Goal: Information Seeking & Learning: Learn about a topic

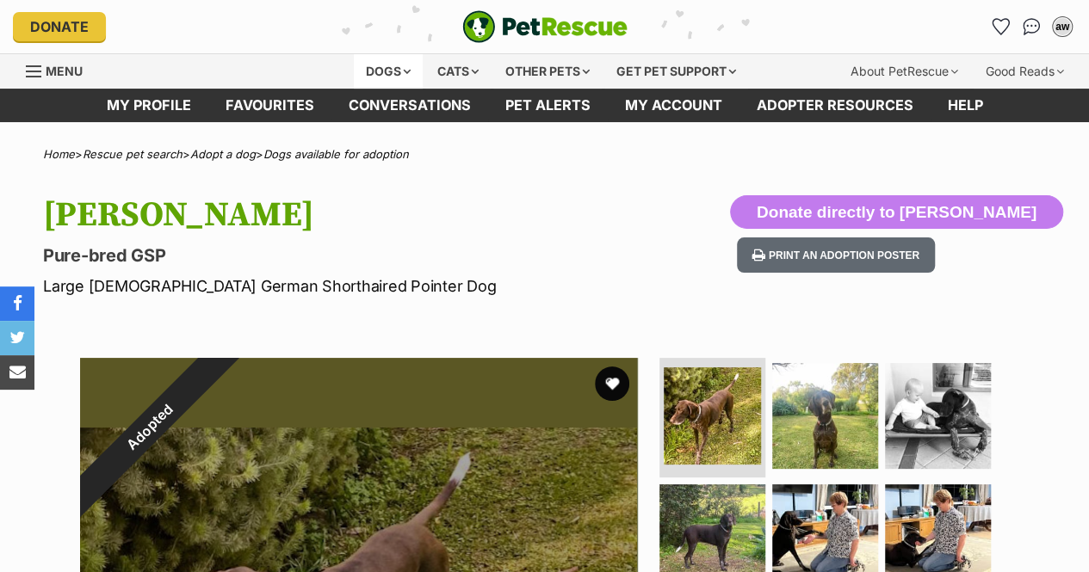
click at [371, 66] on div "Dogs" at bounding box center [388, 71] width 69 height 34
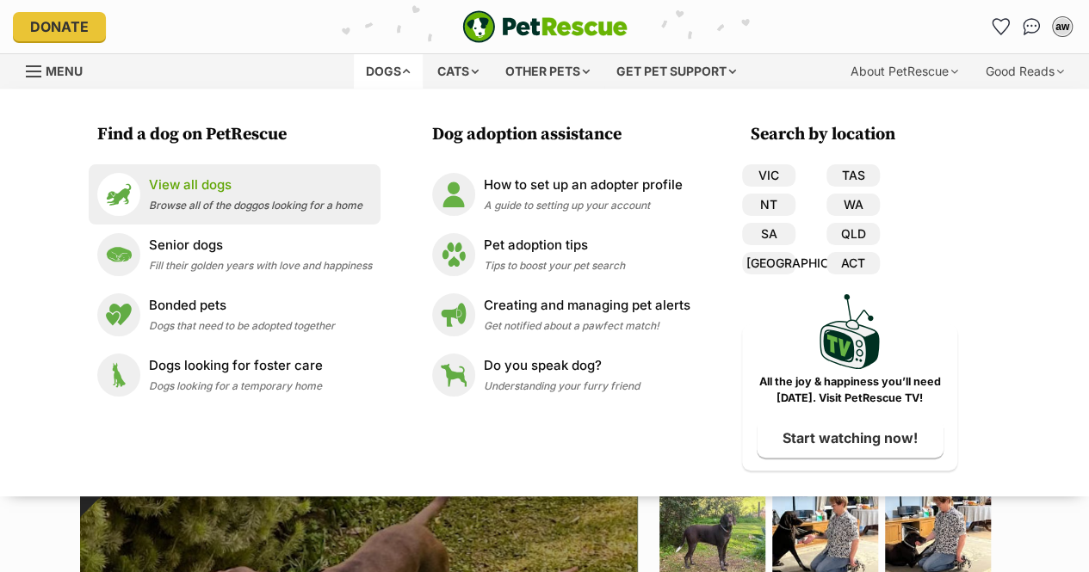
click at [329, 190] on p "View all dogs" at bounding box center [255, 186] width 213 height 20
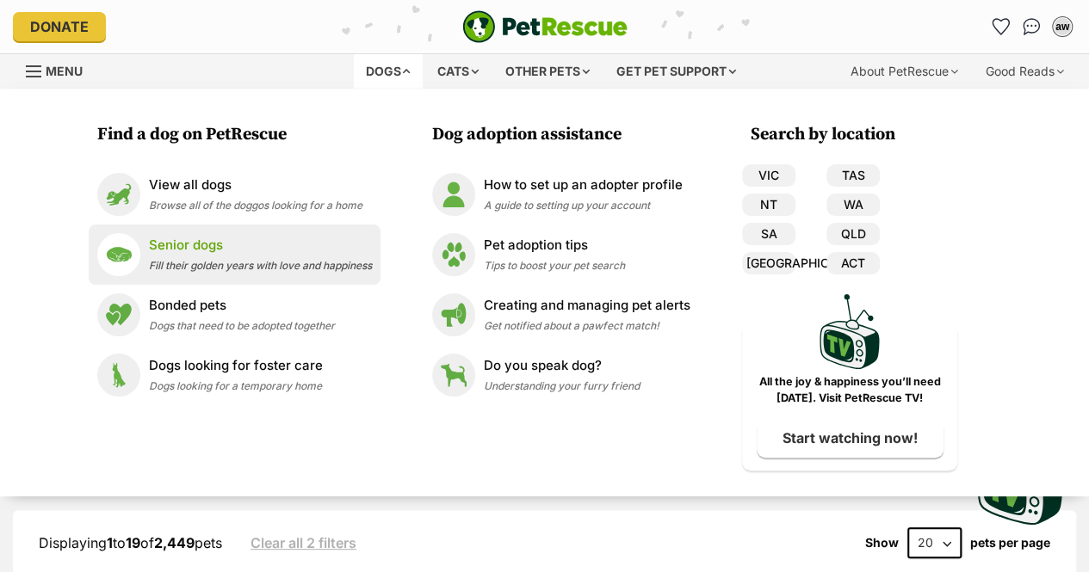
click at [290, 263] on span "Fill their golden years with love and happiness" at bounding box center [260, 265] width 223 height 13
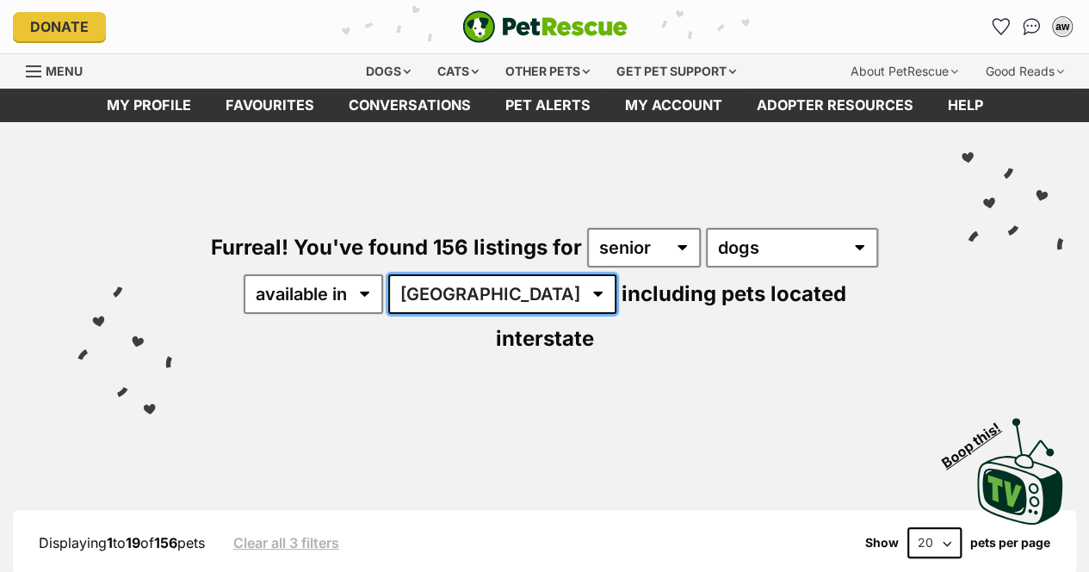
click at [494, 288] on select "Australia ACT NSW NT QLD SA TAS VIC WA" at bounding box center [502, 295] width 228 height 40
select select "VIC"
click at [391, 275] on select "Australia ACT NSW NT QLD SA TAS VIC WA" at bounding box center [502, 295] width 228 height 40
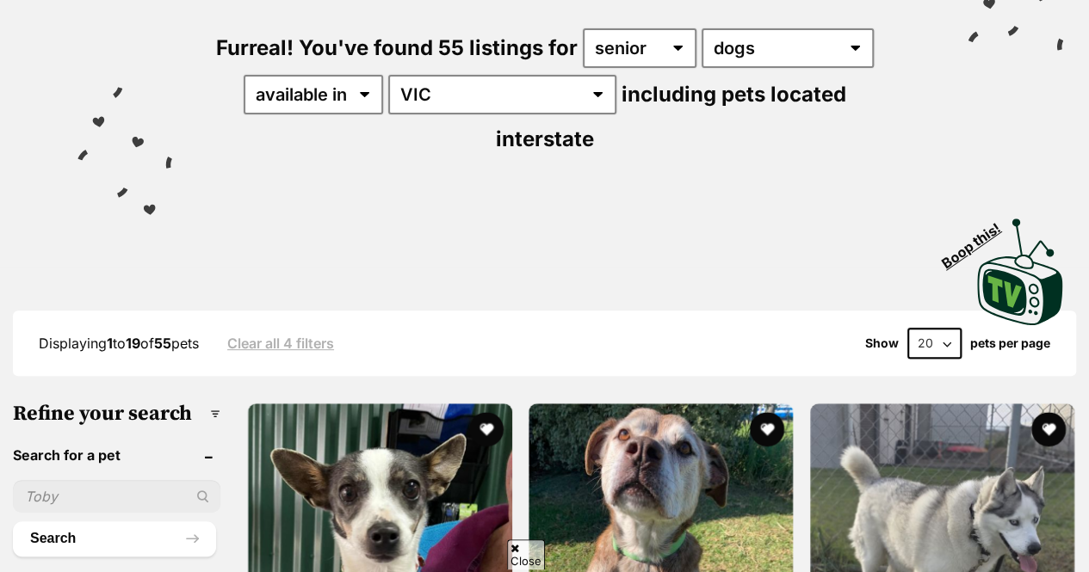
scroll to position [200, 0]
click at [949, 328] on select "20 40 60" at bounding box center [934, 343] width 54 height 31
select select "60"
click at [907, 328] on select "20 40 60" at bounding box center [934, 343] width 54 height 31
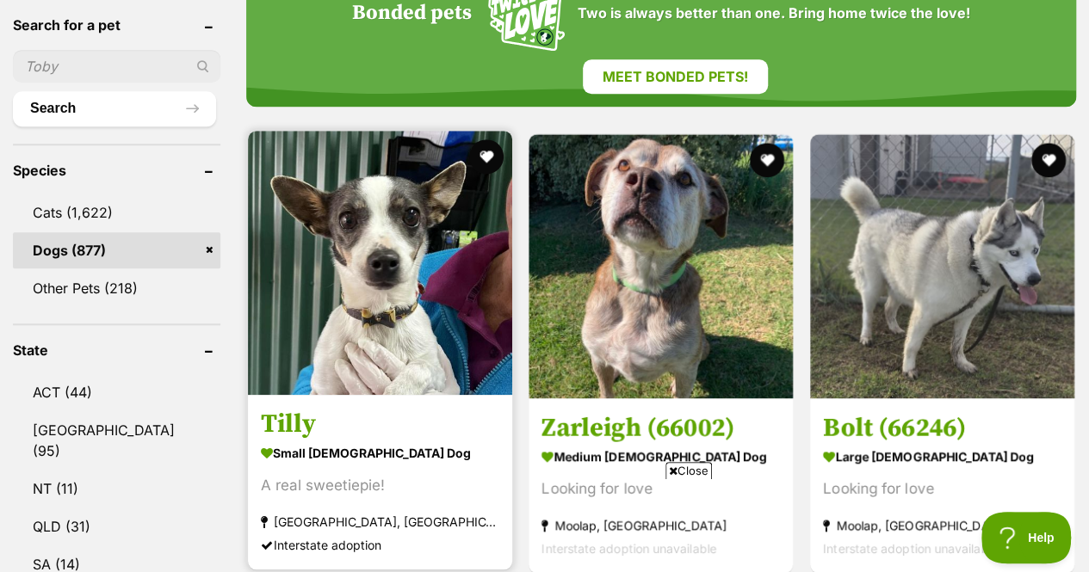
scroll to position [631, 0]
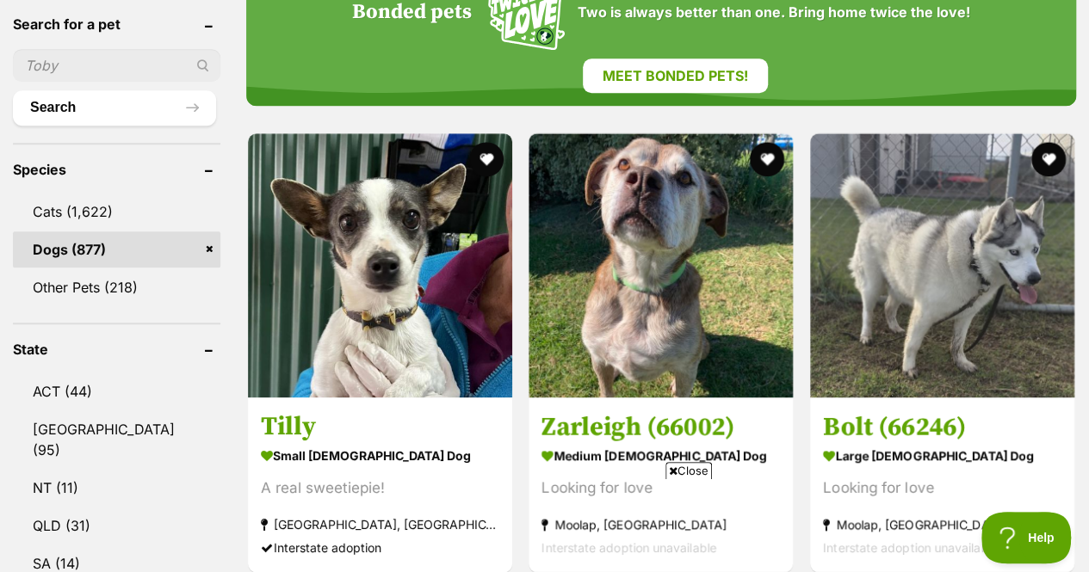
click at [683, 473] on span "Close" at bounding box center [688, 470] width 46 height 17
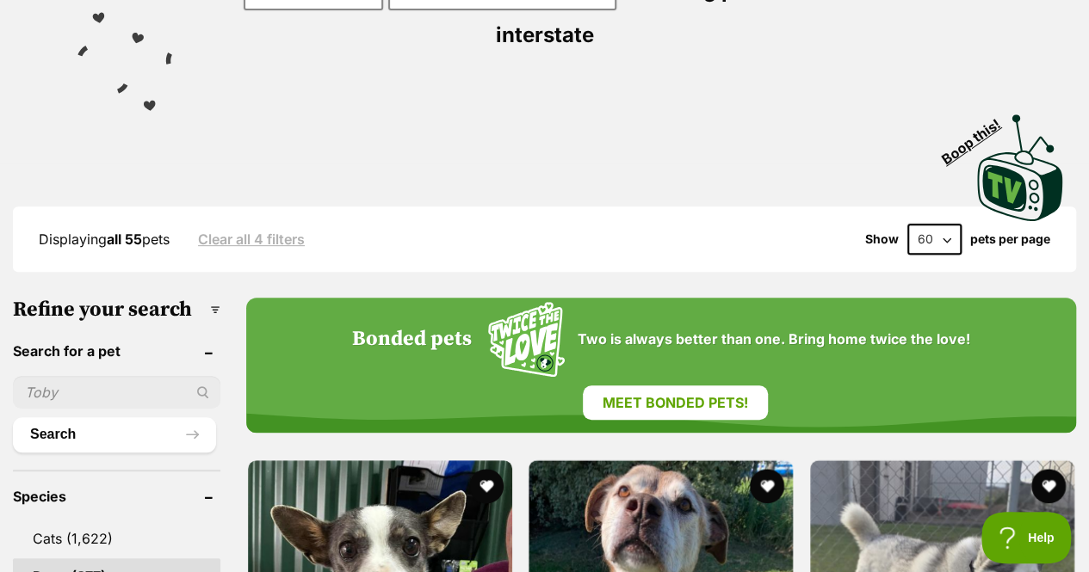
scroll to position [297, 0]
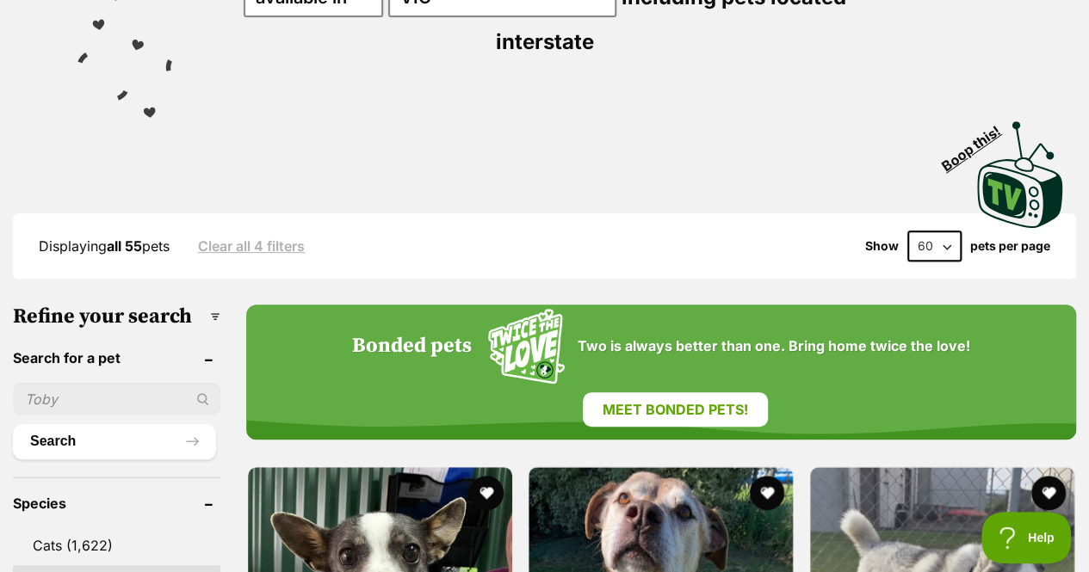
click at [112, 383] on input "text" at bounding box center [116, 399] width 207 height 33
type input "bruno mars"
click at [13, 424] on button "Search" at bounding box center [114, 441] width 203 height 34
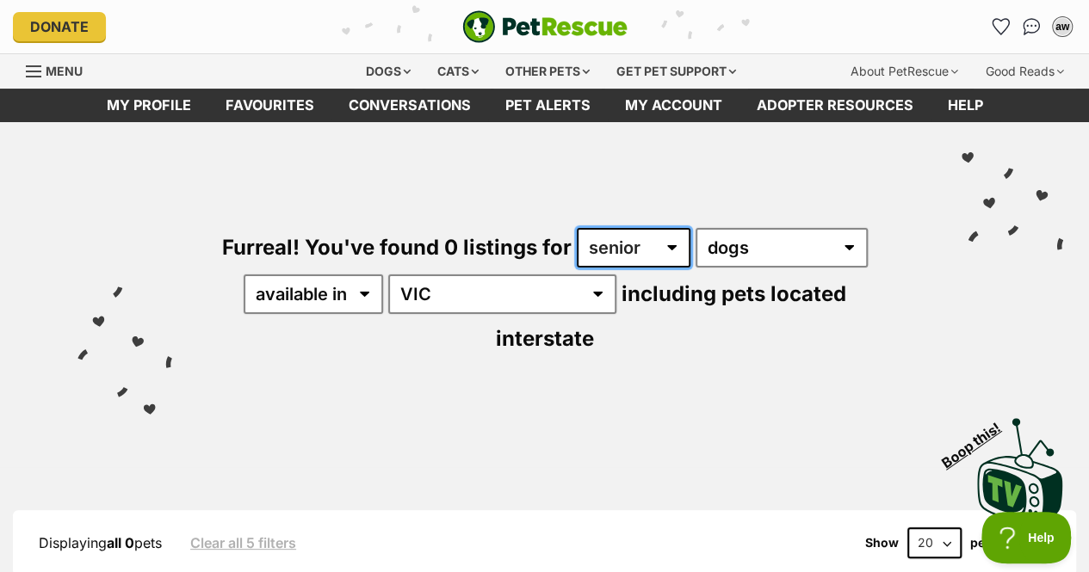
click at [671, 251] on select "any age senior" at bounding box center [634, 248] width 114 height 40
select select "any"
click at [577, 228] on select "any age senior" at bounding box center [634, 248] width 114 height 40
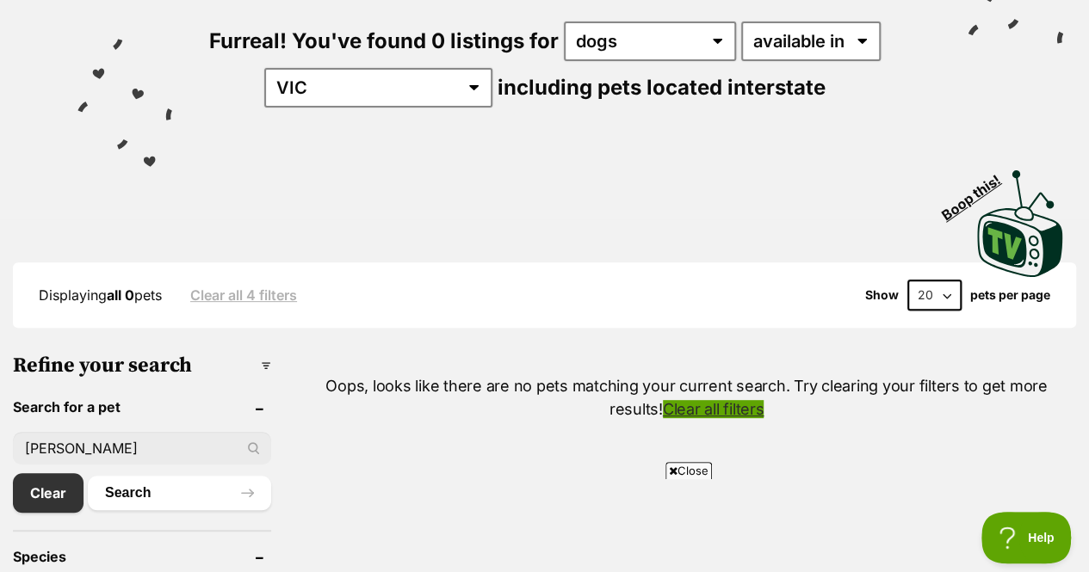
click at [663, 411] on link "Clear all filters" at bounding box center [714, 409] width 102 height 18
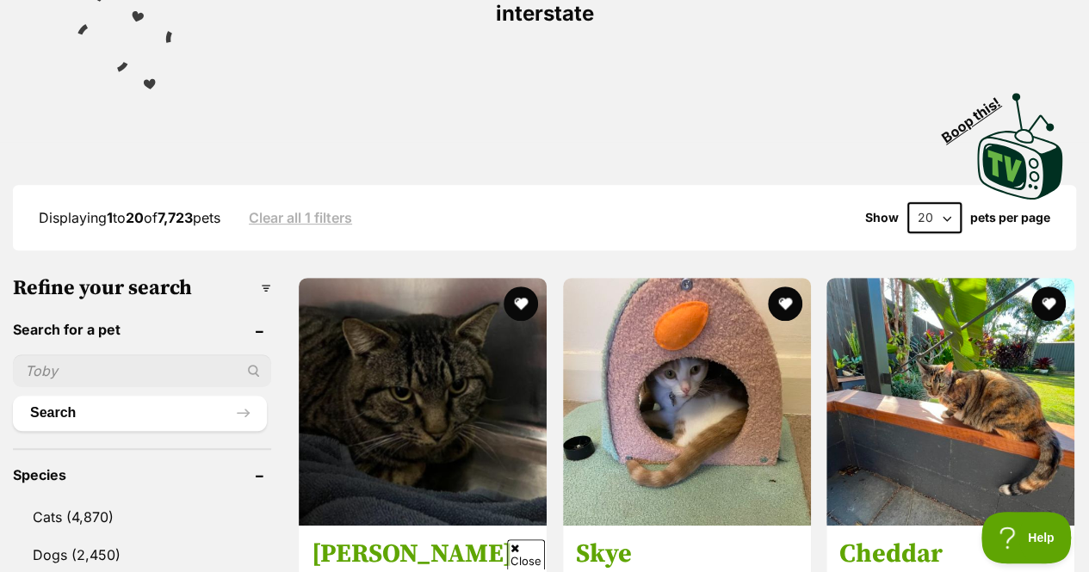
click at [204, 355] on input "text" at bounding box center [142, 371] width 258 height 33
type input "[PERSON_NAME]"
click at [13, 396] on button "Search" at bounding box center [140, 413] width 254 height 34
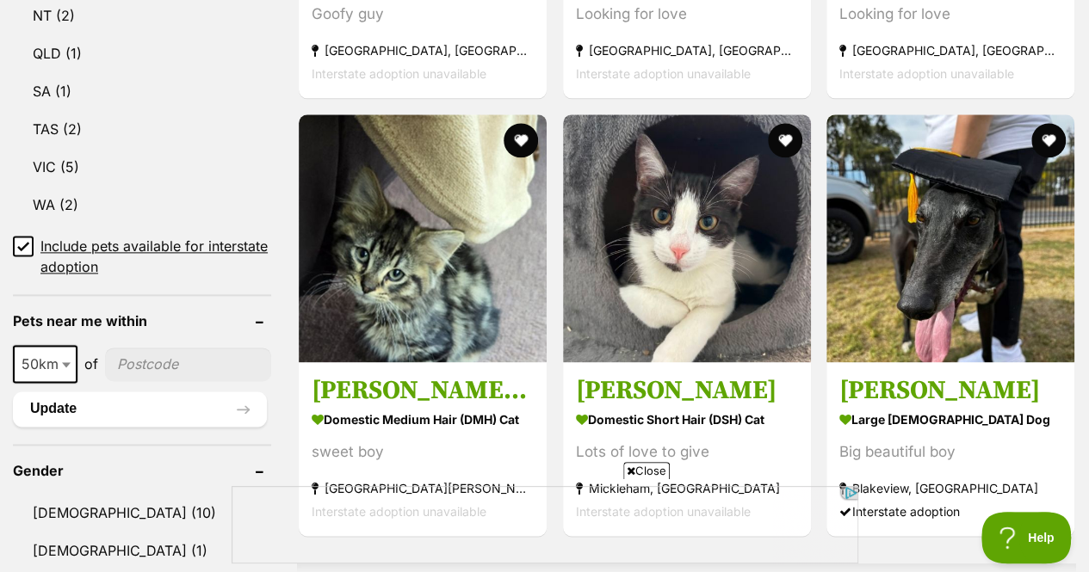
scroll to position [1048, 0]
